Goal: Information Seeking & Learning: Learn about a topic

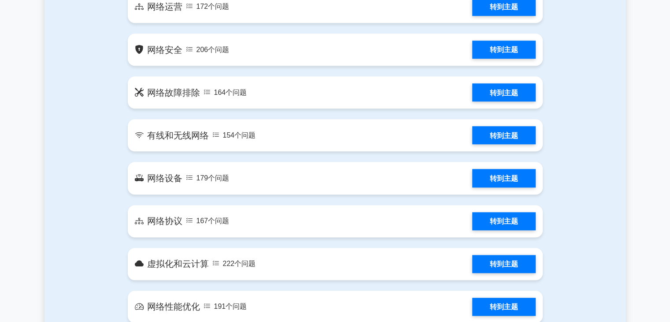
scroll to position [573, 0]
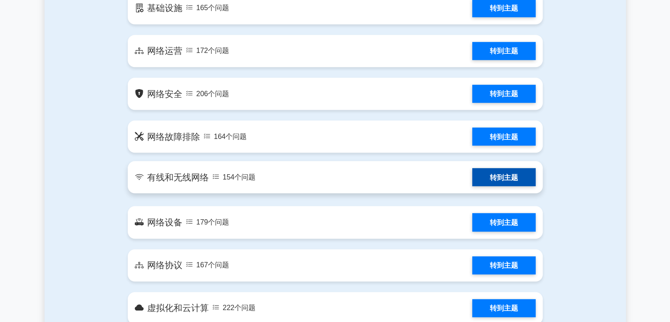
click at [505, 178] on link "转到主题" at bounding box center [503, 177] width 63 height 18
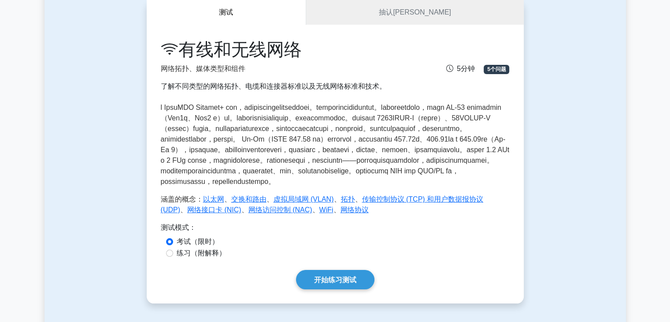
scroll to position [132, 0]
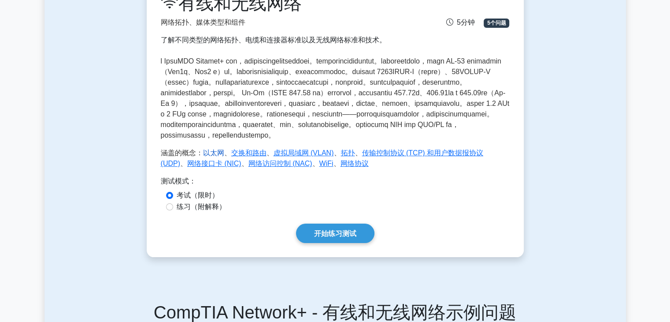
click at [215, 156] on font "以太网" at bounding box center [213, 152] width 21 height 7
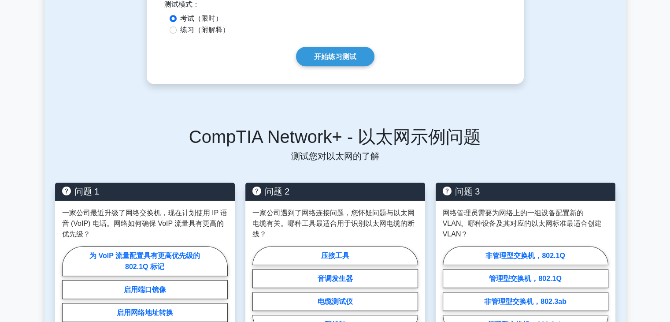
scroll to position [573, 0]
